Goal: Task Accomplishment & Management: Use online tool/utility

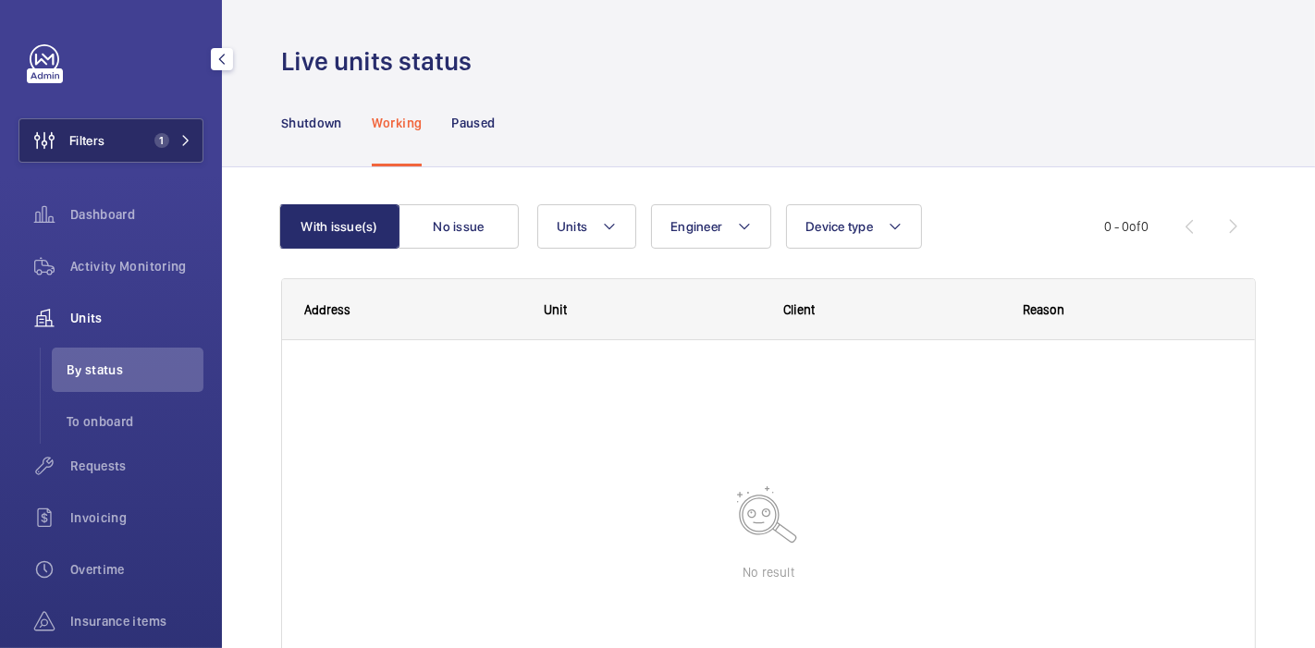
click at [149, 129] on button "Filters 1" at bounding box center [110, 140] width 185 height 44
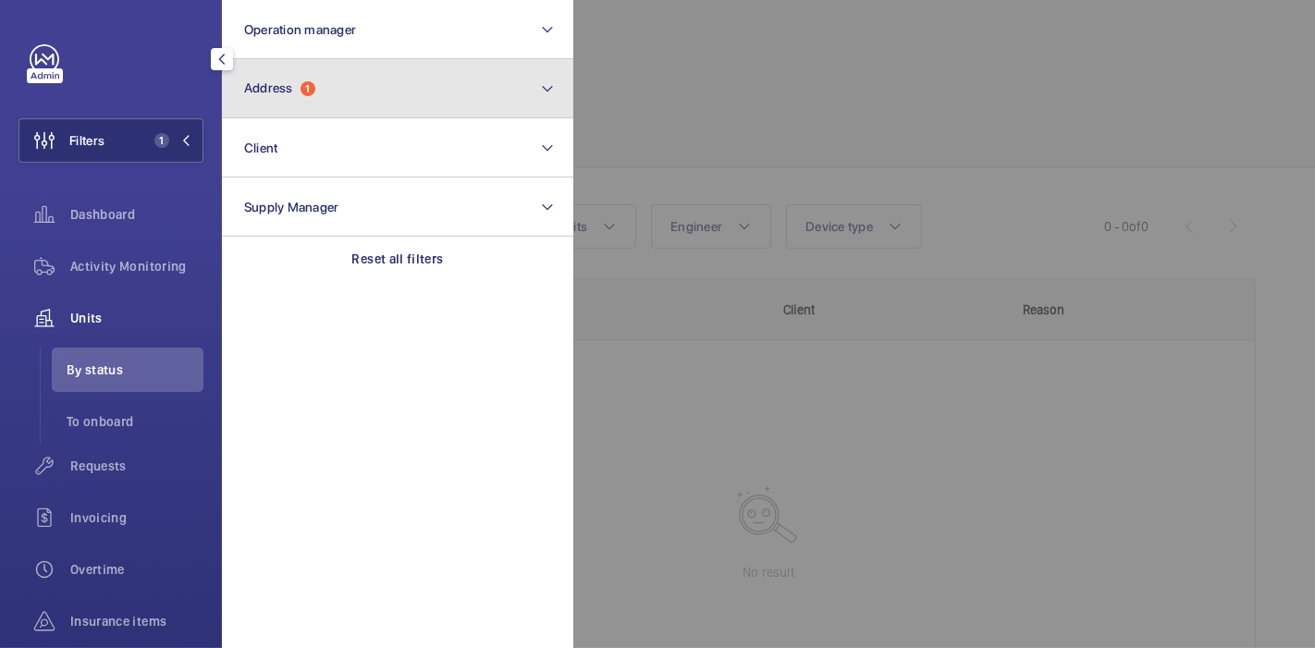
click at [327, 90] on button "Address 1" at bounding box center [397, 88] width 351 height 59
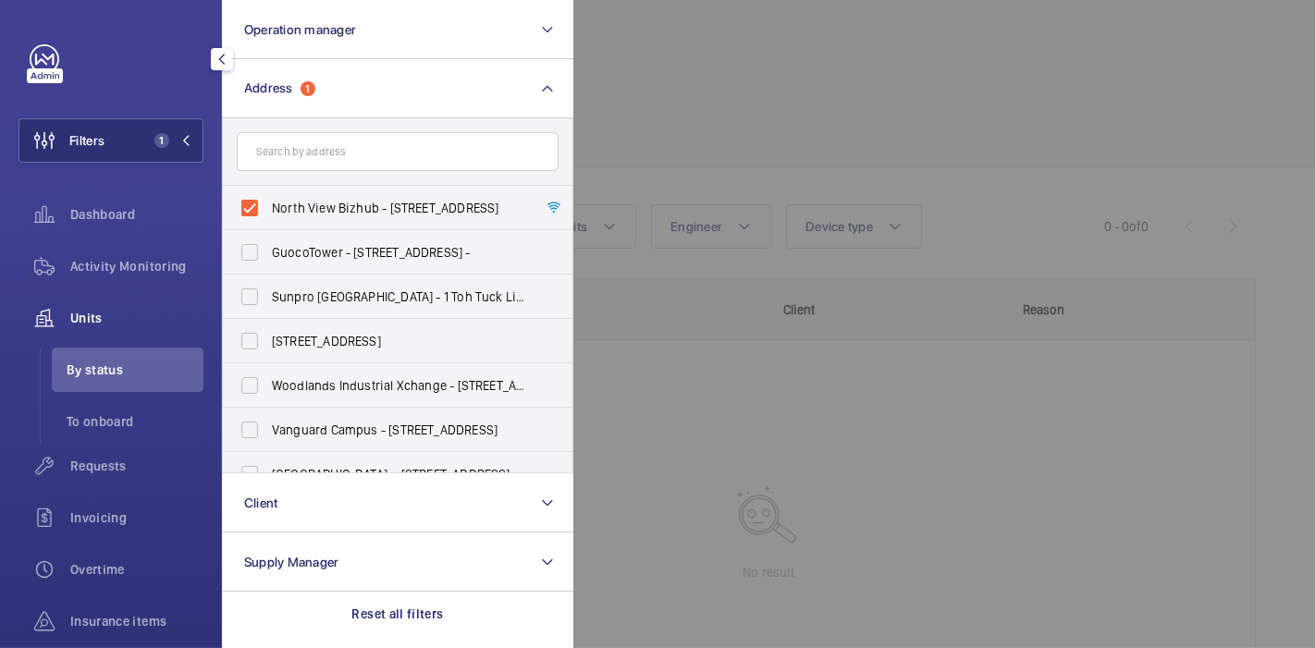
click at [241, 203] on label "North View Bizhub - [STREET_ADDRESS]" at bounding box center [384, 208] width 322 height 44
click at [241, 203] on input "North View Bizhub - [STREET_ADDRESS]" at bounding box center [249, 208] width 37 height 37
click at [241, 203] on label "North View Bizhub - [STREET_ADDRESS]" at bounding box center [384, 208] width 322 height 44
click at [241, 203] on input "North View Bizhub - [STREET_ADDRESS]" at bounding box center [249, 208] width 37 height 37
checkbox input "true"
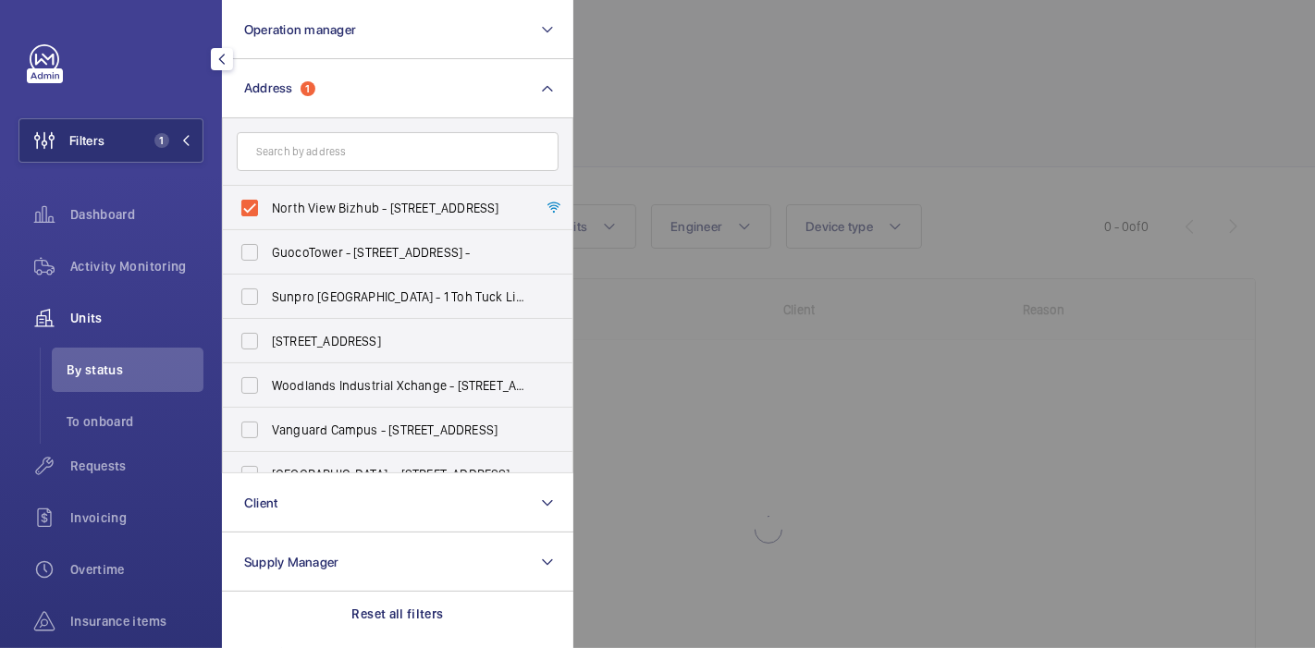
click at [639, 144] on div at bounding box center [1230, 324] width 1315 height 648
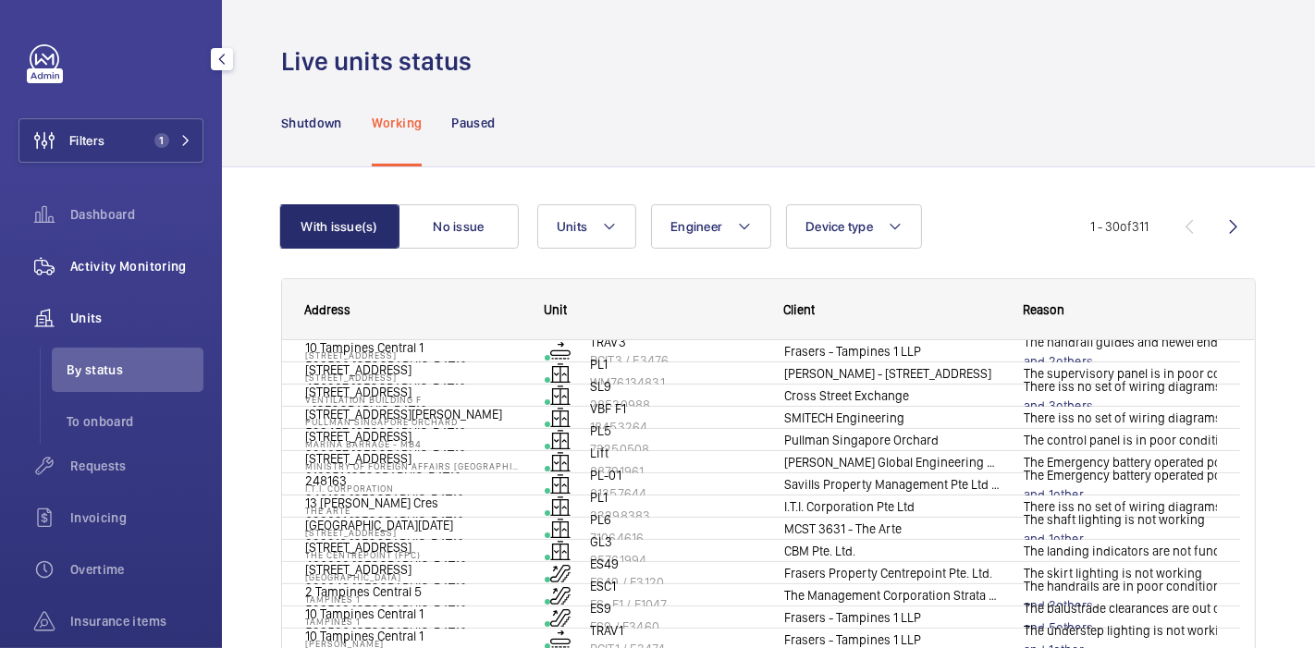
click at [150, 273] on span "Activity Monitoring" at bounding box center [136, 266] width 133 height 18
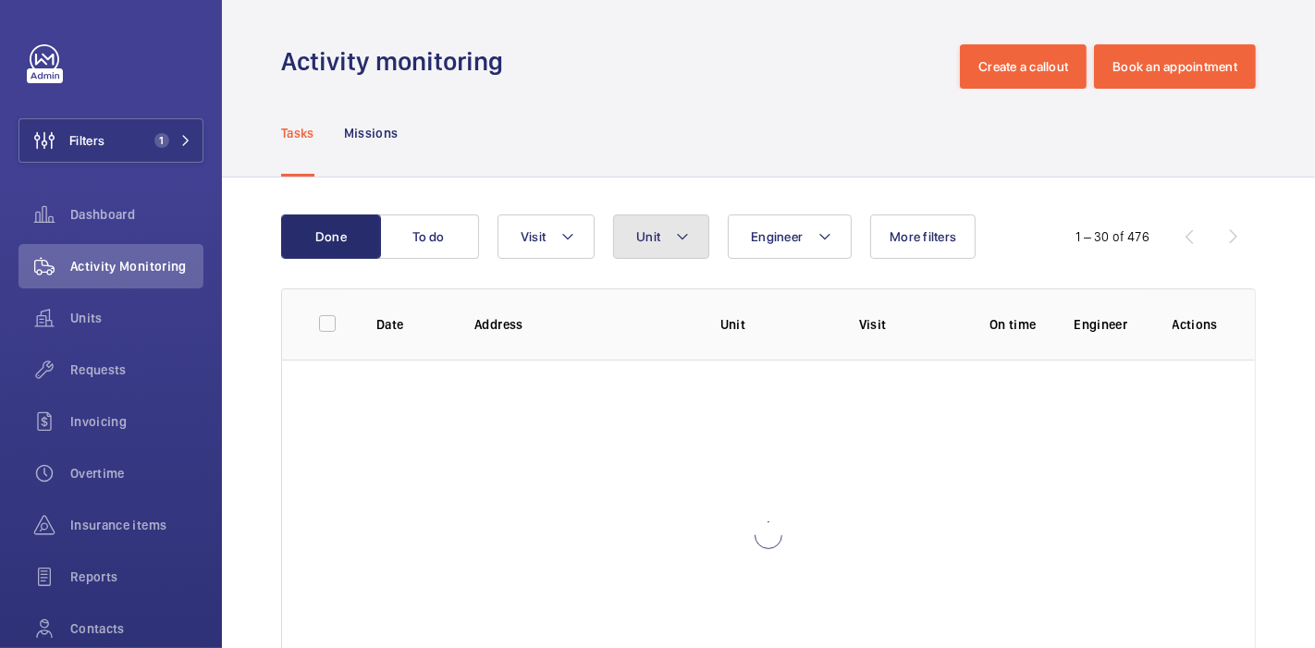
click at [663, 223] on button "Unit" at bounding box center [661, 237] width 96 height 44
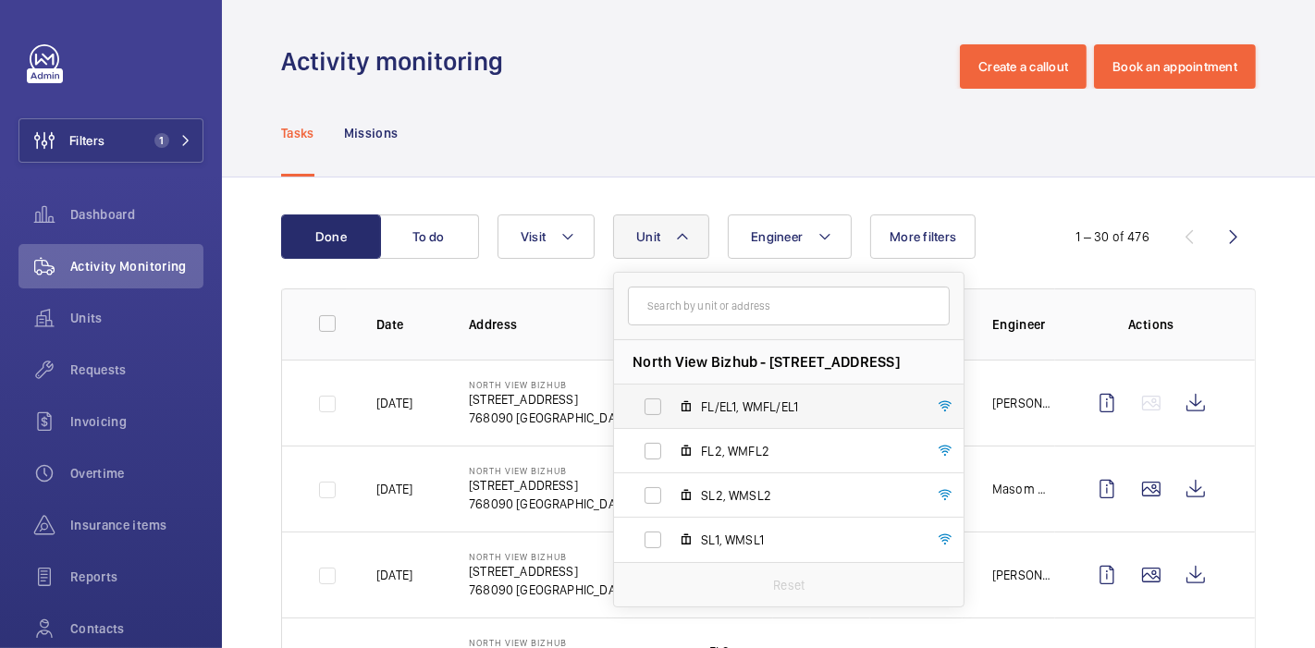
click at [654, 405] on label "FL/EL1, WMFL/EL1" at bounding box center [774, 407] width 320 height 44
click at [654, 405] on input "FL/EL1, WMFL/EL1" at bounding box center [653, 406] width 37 height 37
checkbox input "true"
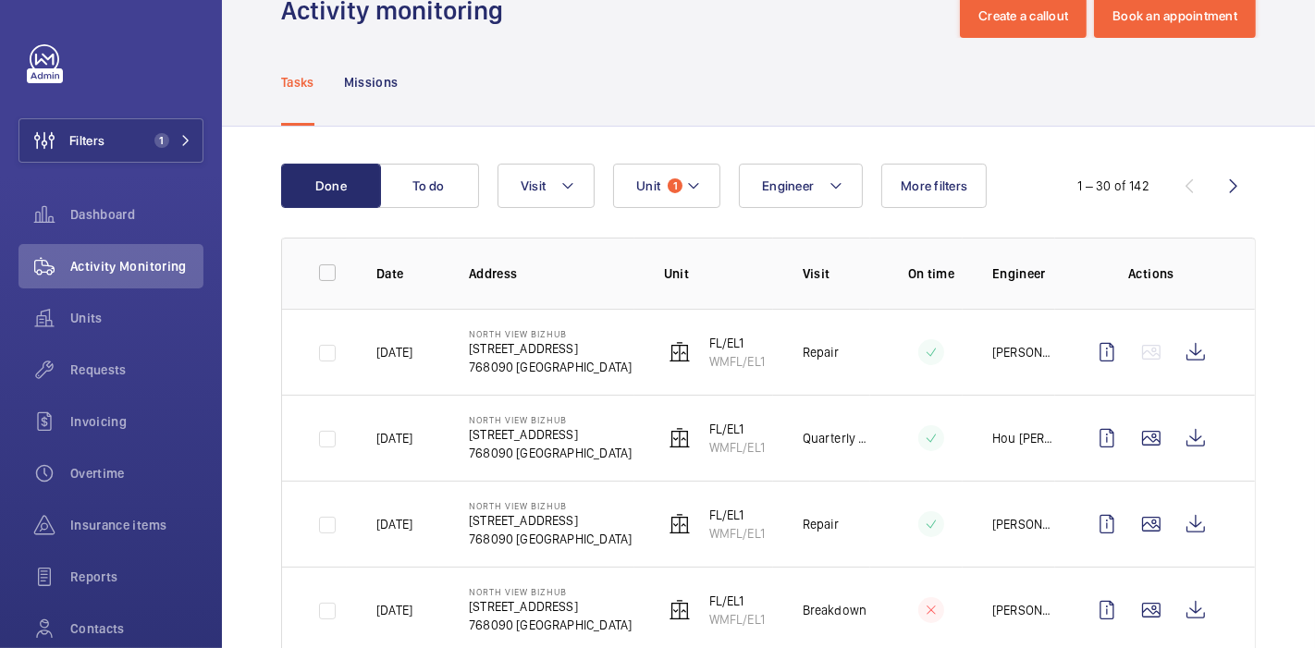
scroll to position [40, 0]
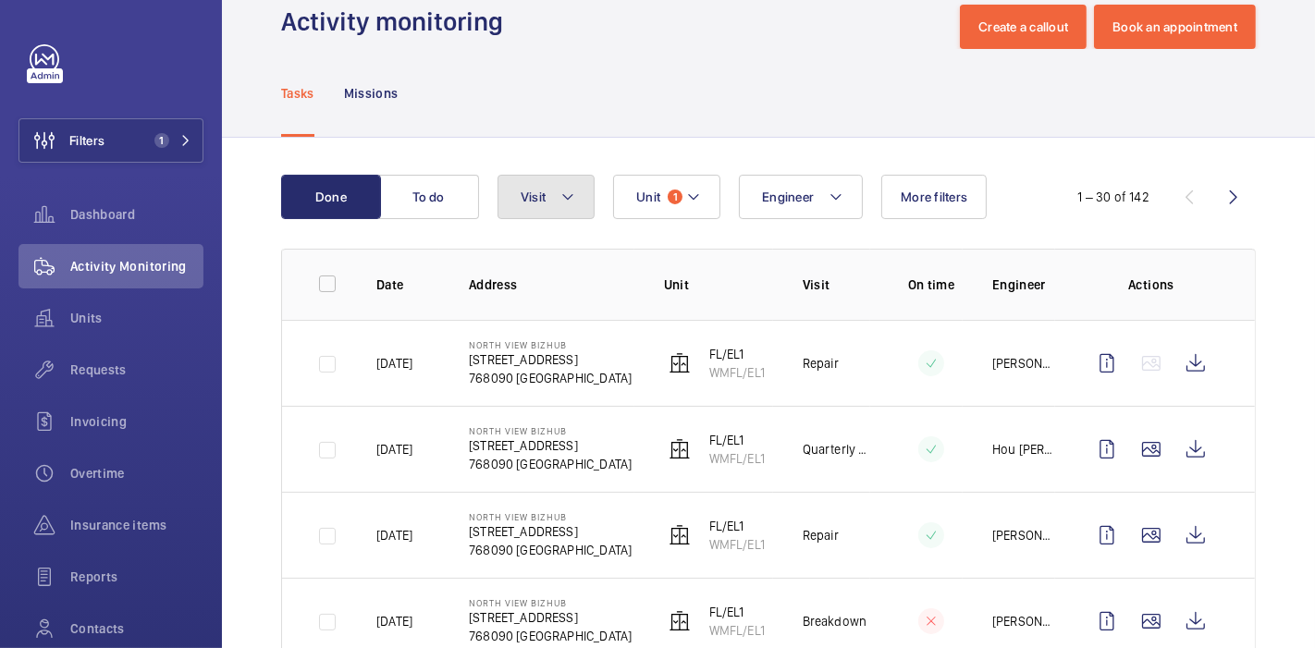
click at [514, 197] on button "Visit" at bounding box center [546, 197] width 97 height 44
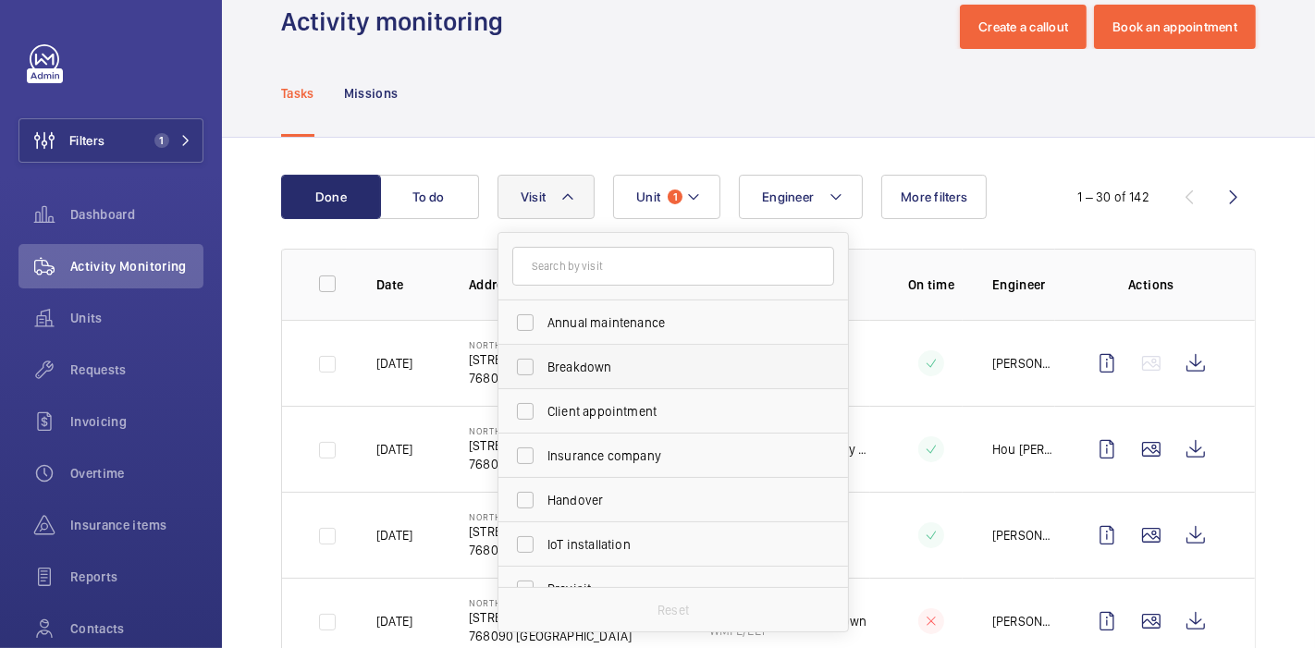
click at [522, 361] on label "Breakdown" at bounding box center [660, 367] width 322 height 44
click at [522, 361] on input "Breakdown" at bounding box center [525, 367] width 37 height 37
checkbox input "true"
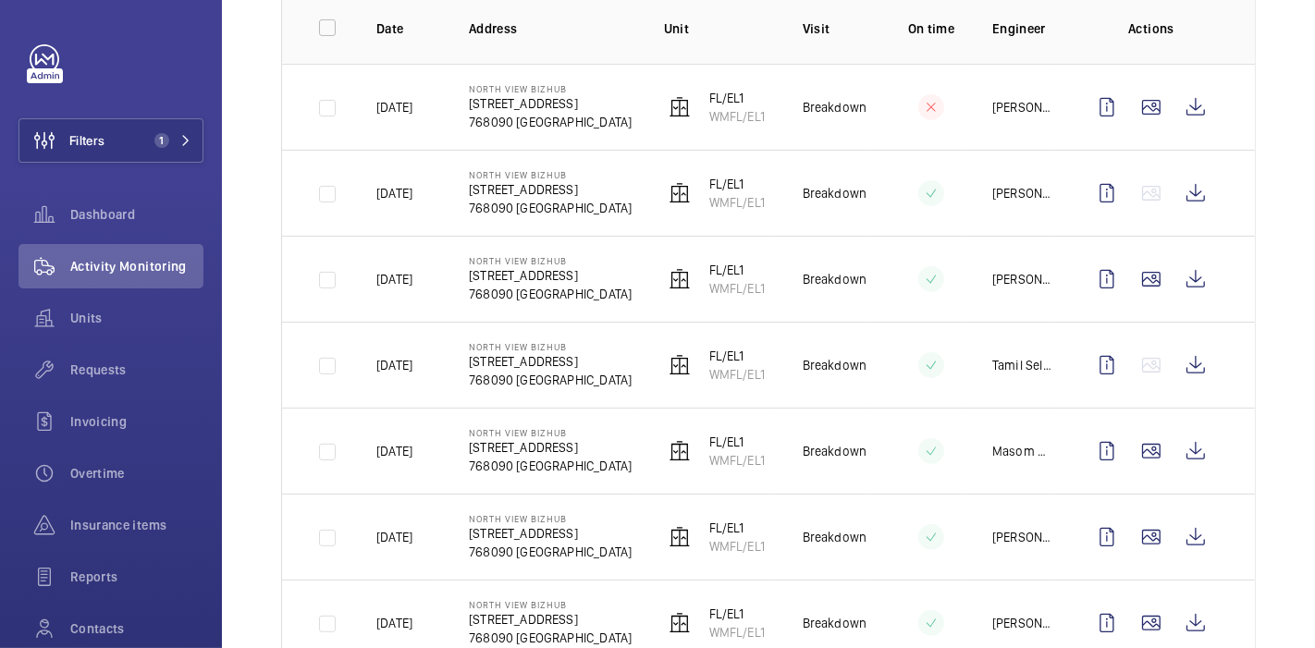
scroll to position [297, 0]
click at [1174, 202] on wm-front-icon-button at bounding box center [1196, 192] width 44 height 44
click at [1177, 363] on wm-front-icon-button at bounding box center [1196, 364] width 44 height 44
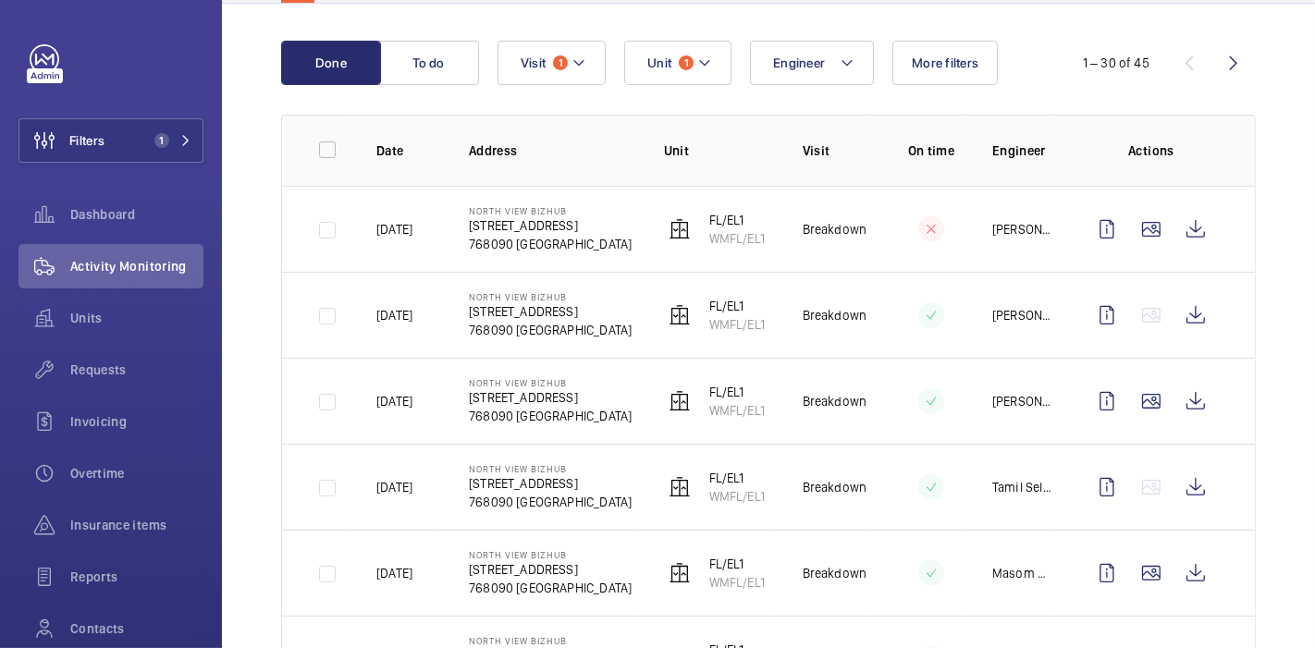
scroll to position [174, 0]
